Goal: Transaction & Acquisition: Download file/media

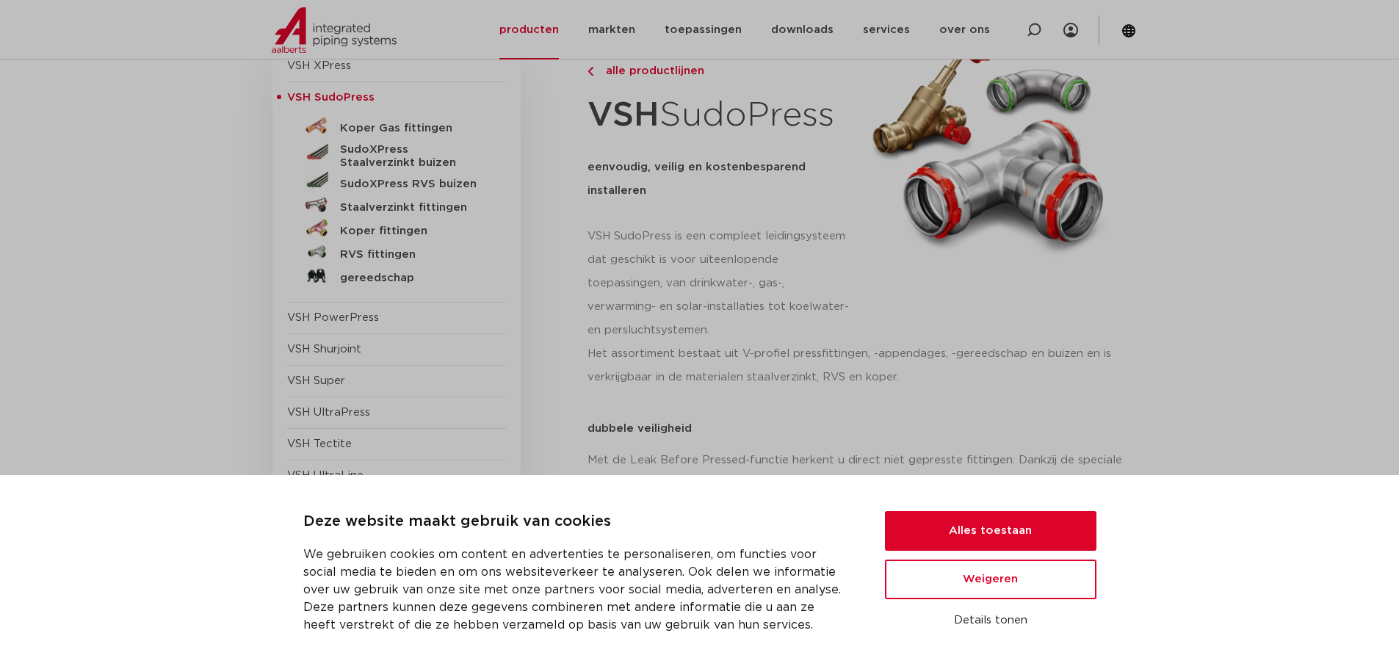
scroll to position [220, 0]
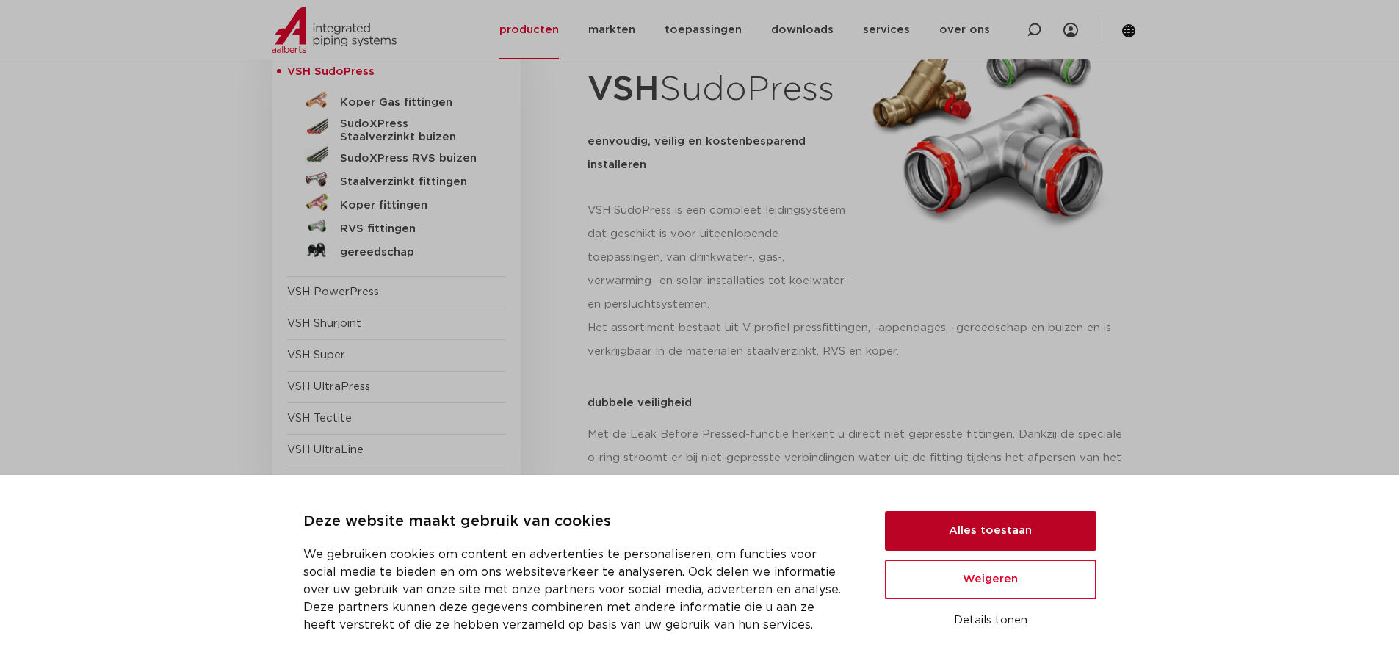
click at [974, 528] on button "Alles toestaan" at bounding box center [990, 531] width 211 height 40
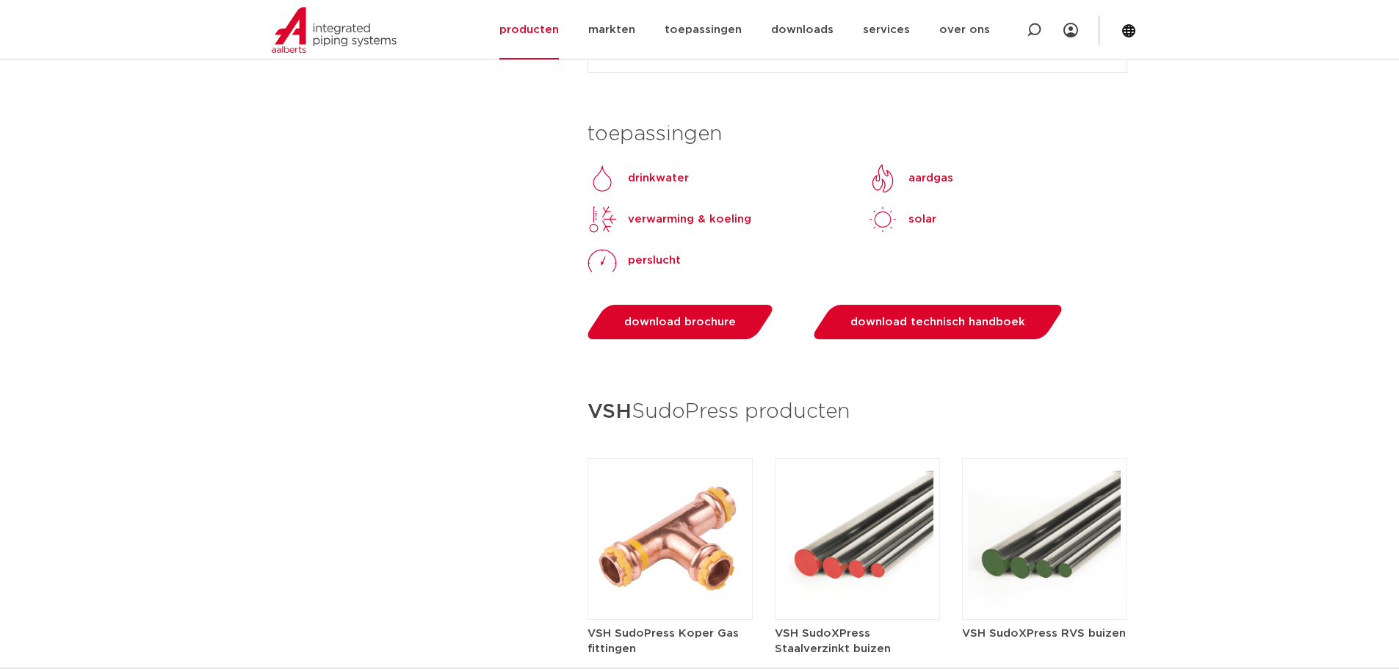
scroll to position [1469, 0]
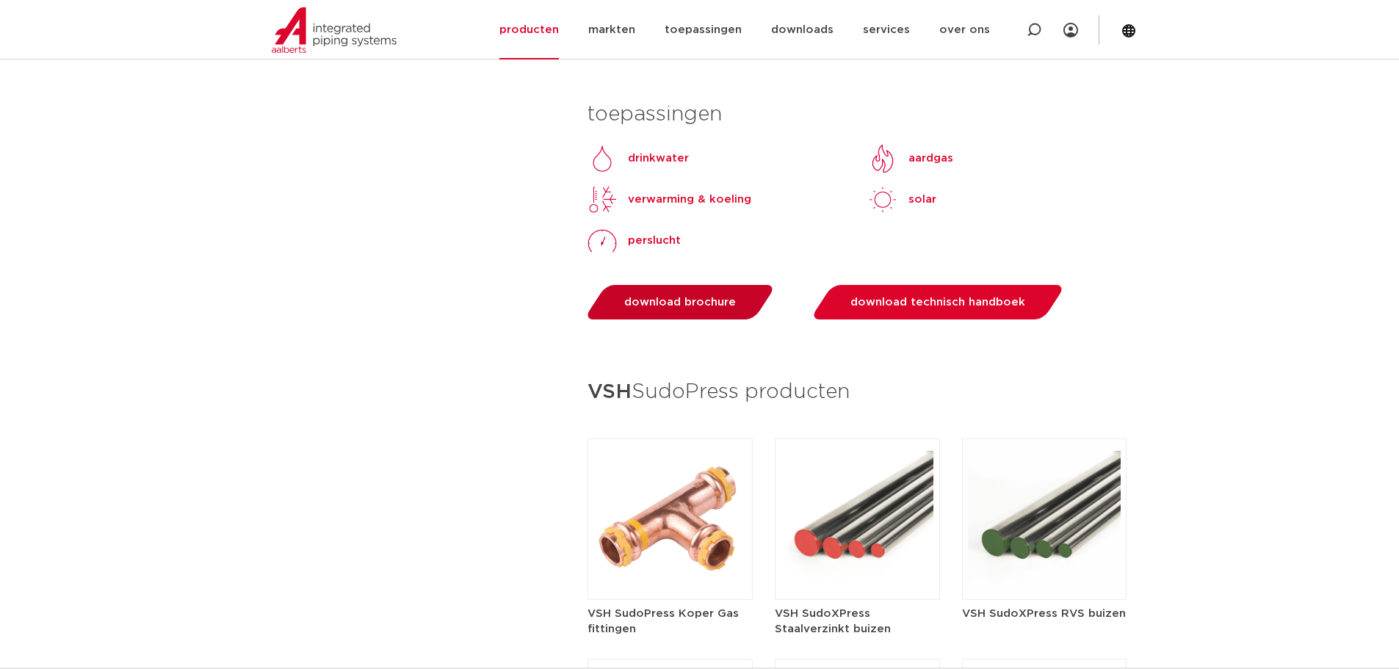
click at [673, 298] on span "download brochure" at bounding box center [680, 302] width 112 height 11
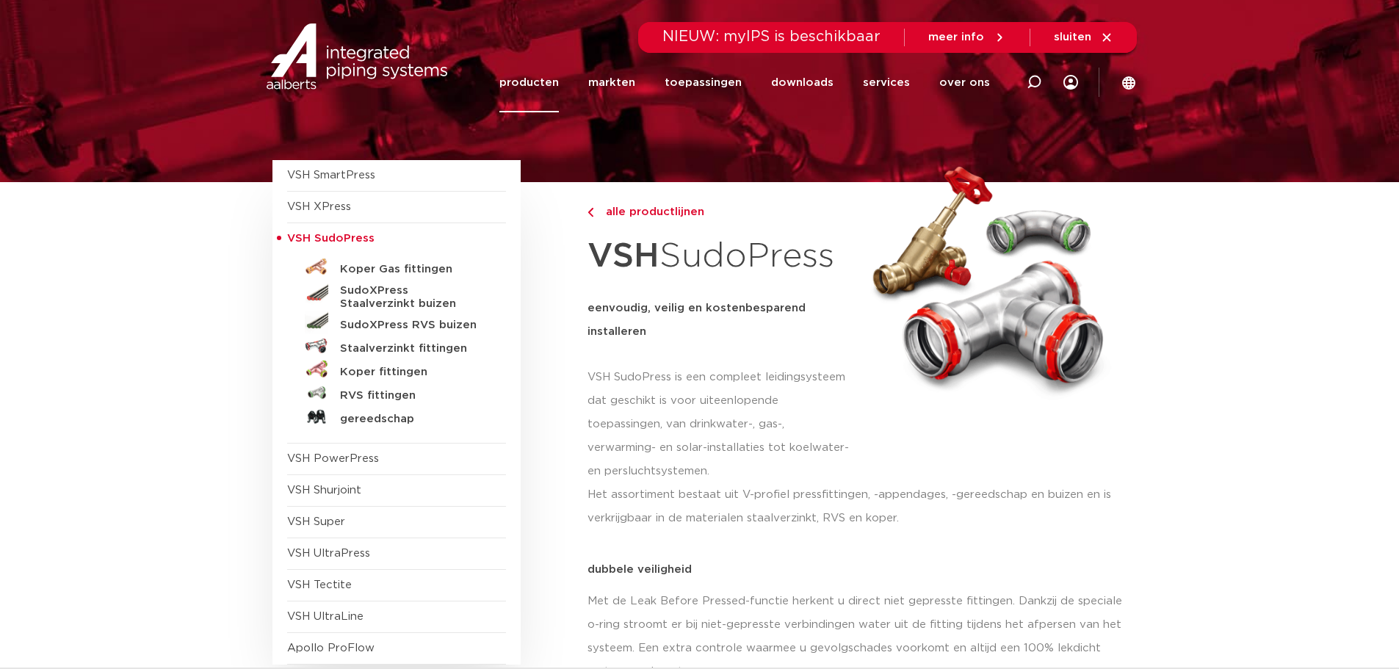
scroll to position [0, 0]
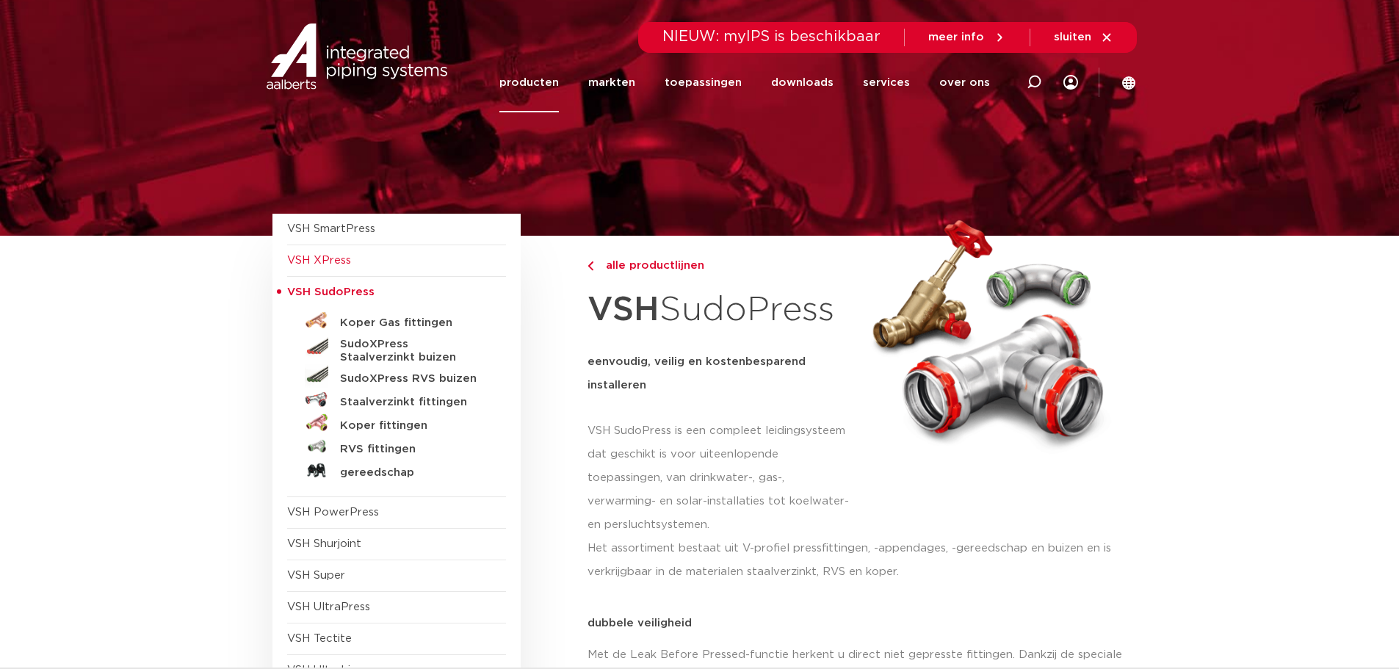
click at [335, 265] on span "VSH XPress" at bounding box center [319, 260] width 64 height 11
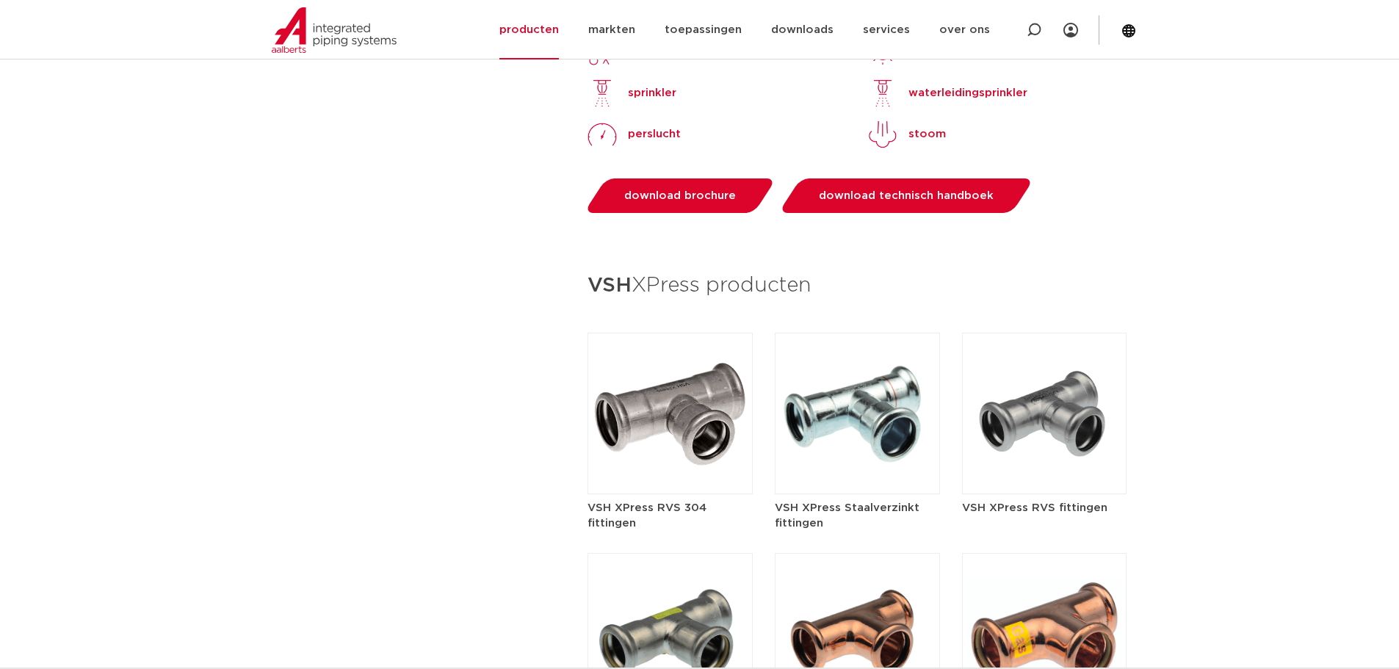
scroll to position [1542, 0]
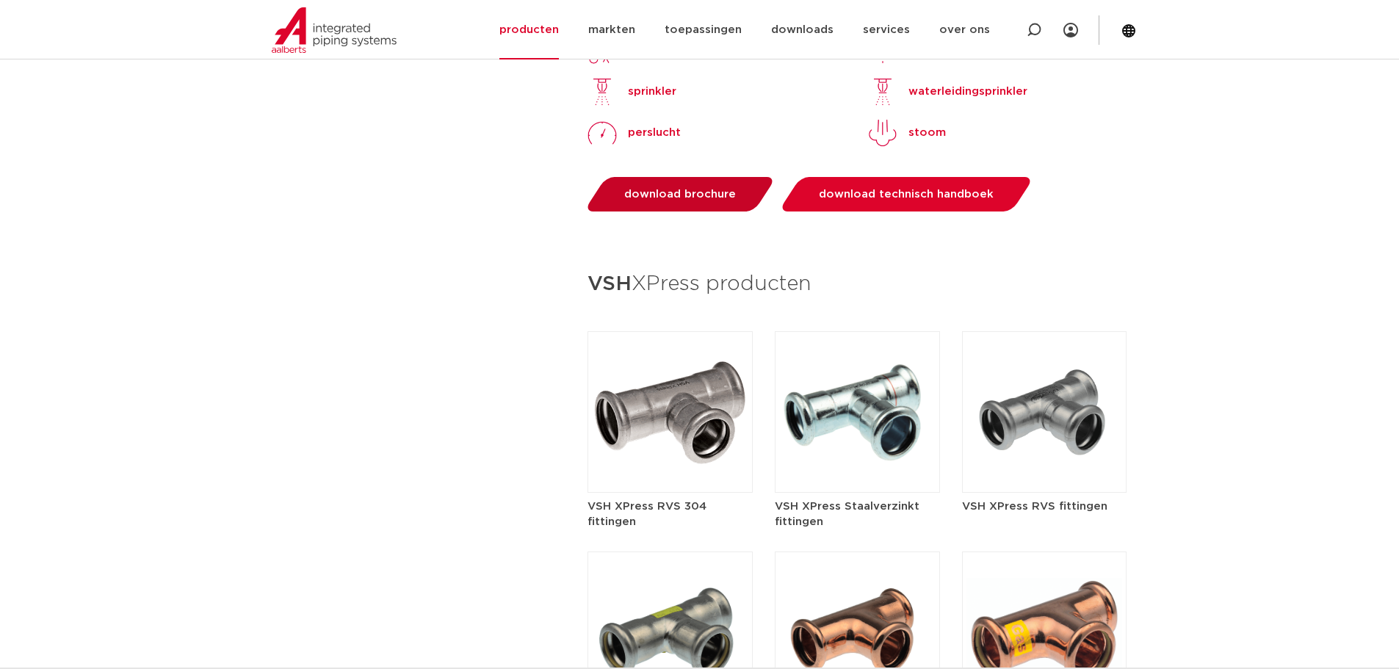
click at [665, 189] on span "download brochure" at bounding box center [680, 194] width 112 height 11
